Goal: Check status: Check status

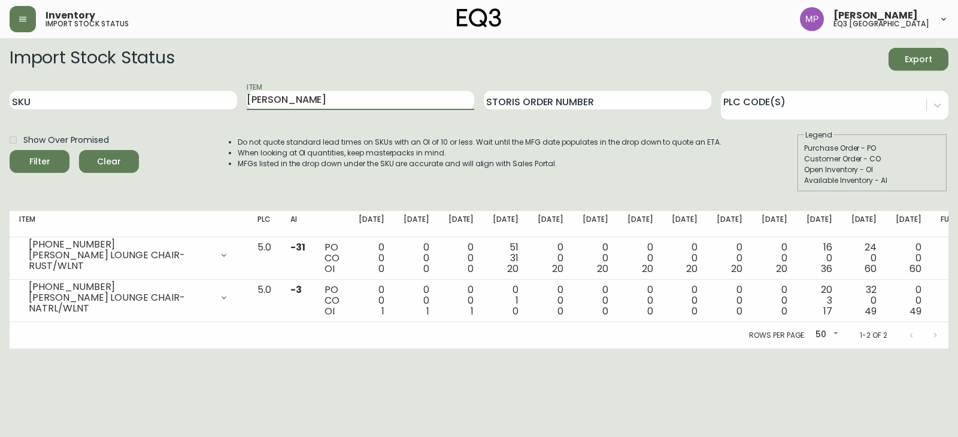
drag, startPoint x: 289, startPoint y: 101, endPoint x: 284, endPoint y: 86, distance: 15.3
click at [284, 87] on div "Item [PERSON_NAME]" at bounding box center [360, 100] width 227 height 39
type input "A"
type input "d"
type input "caden"
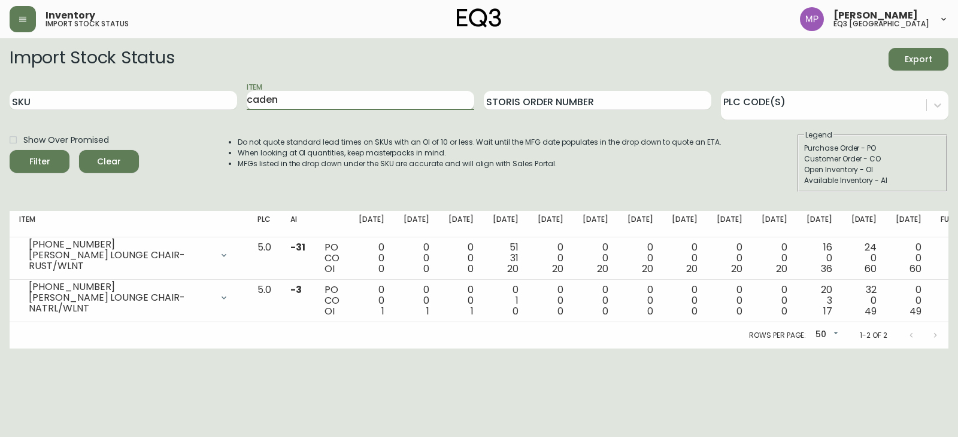
click at [10, 150] on button "Filter" at bounding box center [40, 161] width 60 height 23
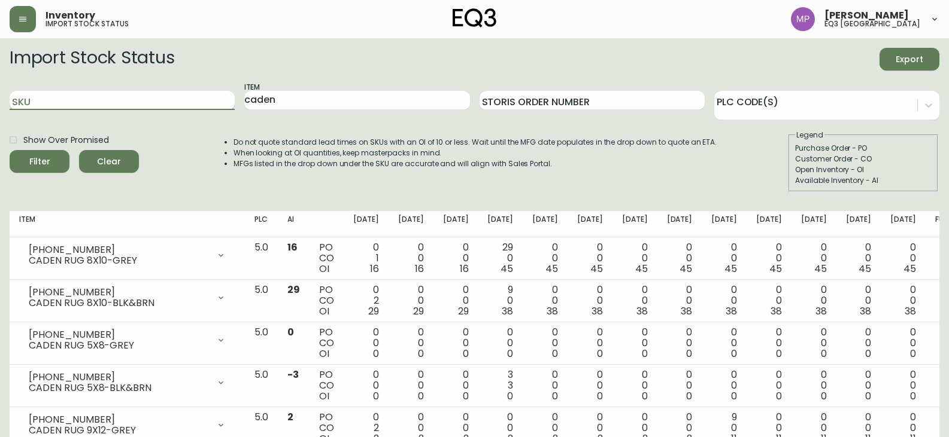
click at [95, 100] on input "SKU" at bounding box center [122, 100] width 225 height 19
paste input "[PHONE_NUMBER]"
type input "[PHONE_NUMBER]"
click at [45, 156] on div "Filter" at bounding box center [39, 161] width 21 height 15
